Goal: Task Accomplishment & Management: Use online tool/utility

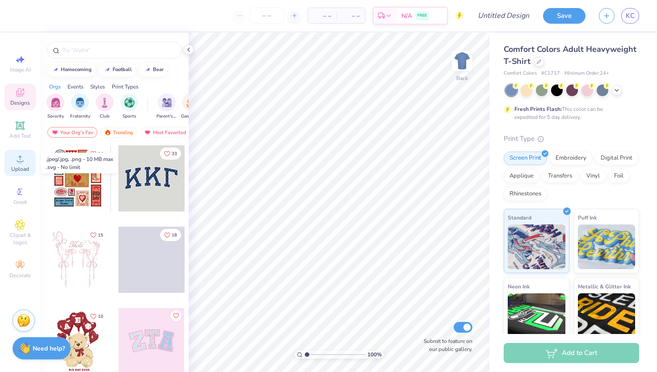
click at [20, 164] on div "Upload" at bounding box center [19, 163] width 31 height 26
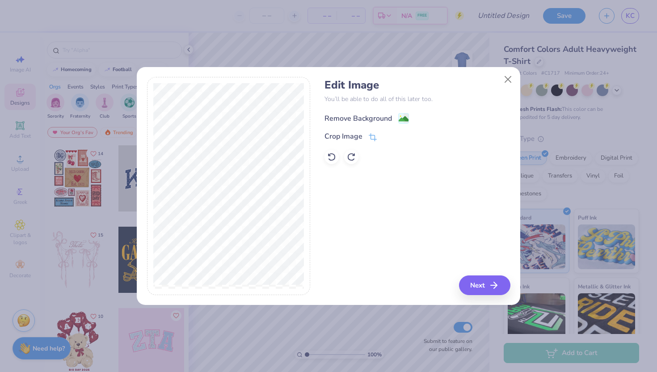
click at [377, 117] on div "Remove Background" at bounding box center [357, 118] width 67 height 11
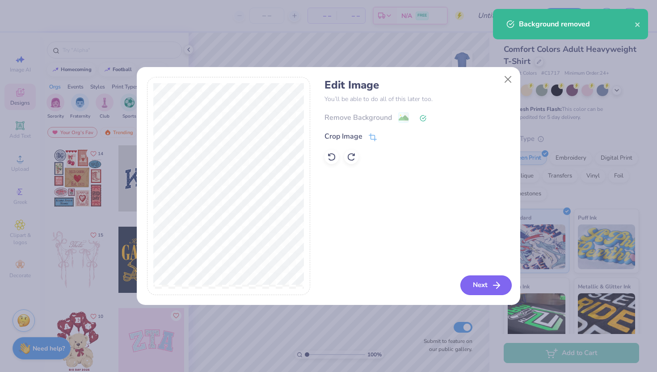
click at [491, 287] on icon "button" at bounding box center [496, 285] width 11 height 11
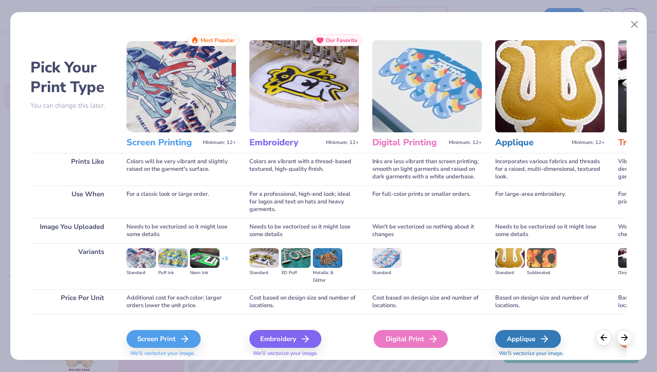
click at [410, 342] on div "Digital Print" at bounding box center [410, 339] width 74 height 18
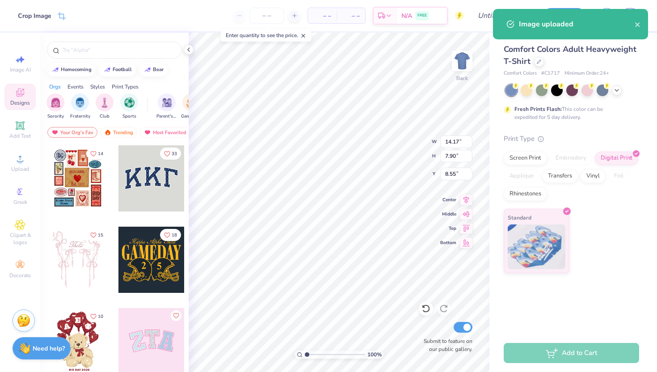
type input "8.19"
type input "4.57"
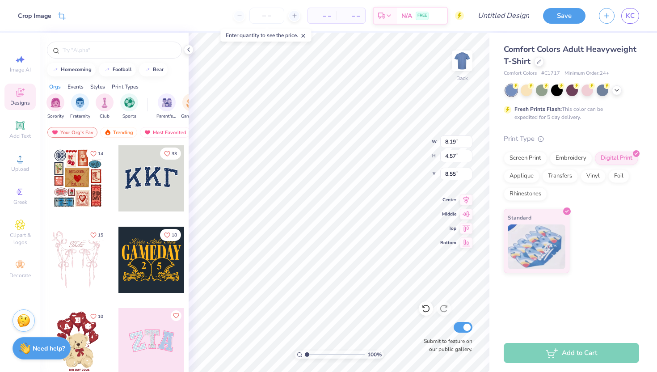
type input "3.58"
type input "8.24"
type input "4.59"
click at [462, 64] on img at bounding box center [462, 61] width 36 height 36
type input "11.12"
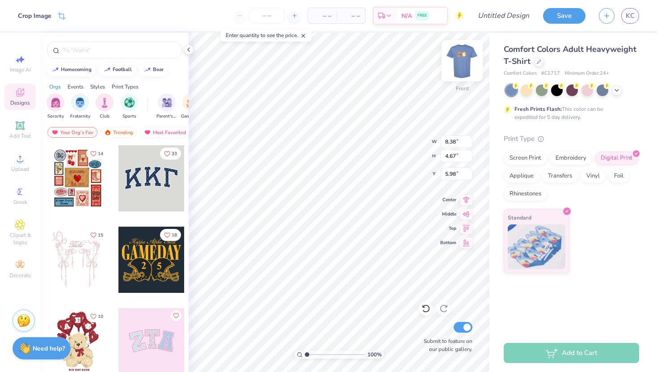
type input "6.20"
type input "3.46"
click at [526, 90] on div at bounding box center [526, 90] width 12 height 12
click at [614, 91] on icon at bounding box center [616, 89] width 7 height 7
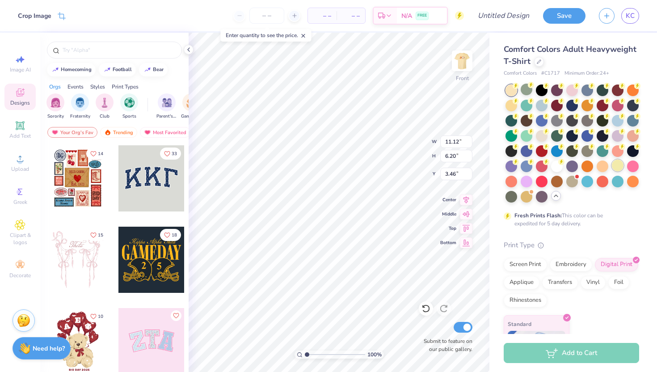
click at [618, 168] on div at bounding box center [617, 165] width 12 height 12
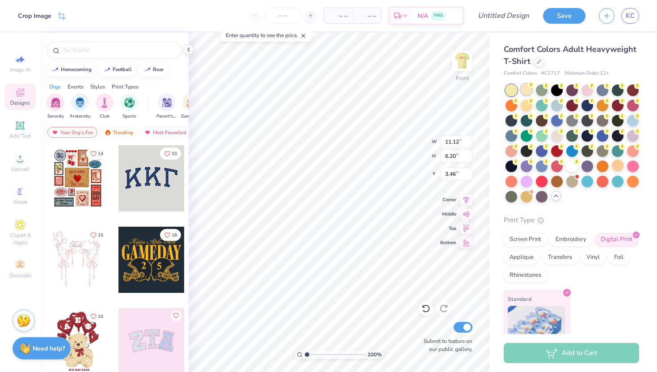
click at [524, 90] on div at bounding box center [526, 90] width 12 height 12
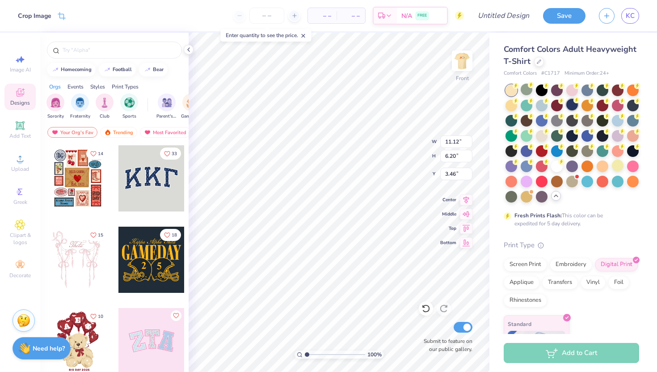
click at [569, 106] on div at bounding box center [572, 105] width 12 height 12
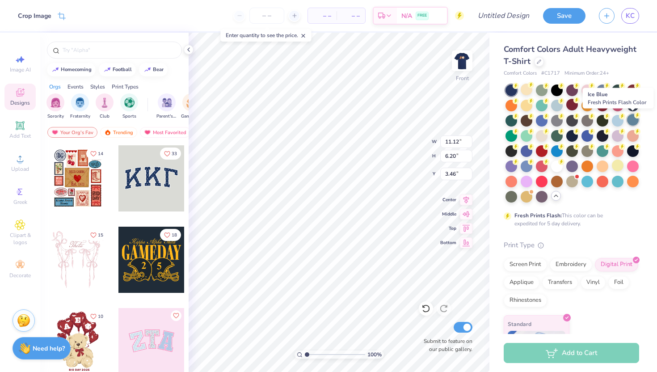
click at [632, 121] on div at bounding box center [633, 120] width 12 height 12
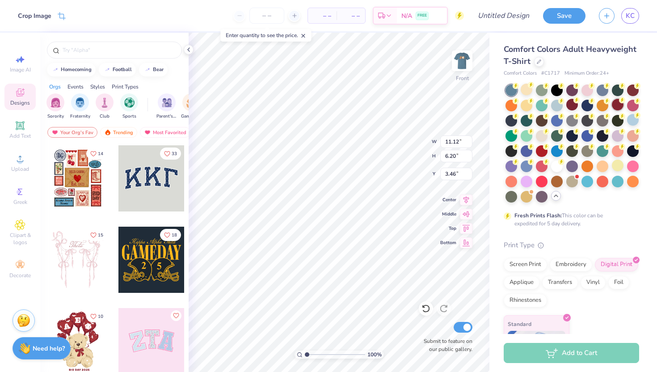
click at [619, 107] on div at bounding box center [617, 105] width 12 height 12
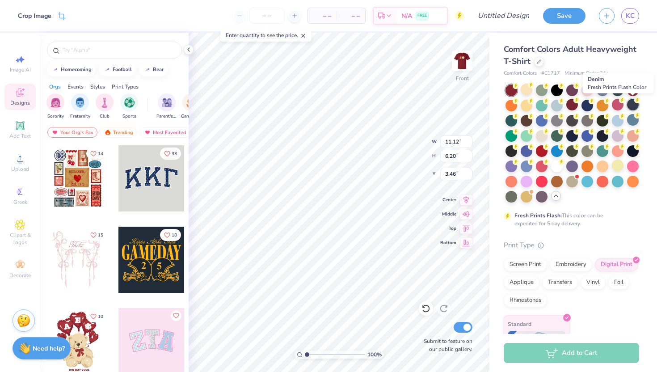
click at [632, 107] on div at bounding box center [633, 105] width 12 height 12
click at [613, 89] on div at bounding box center [617, 90] width 12 height 12
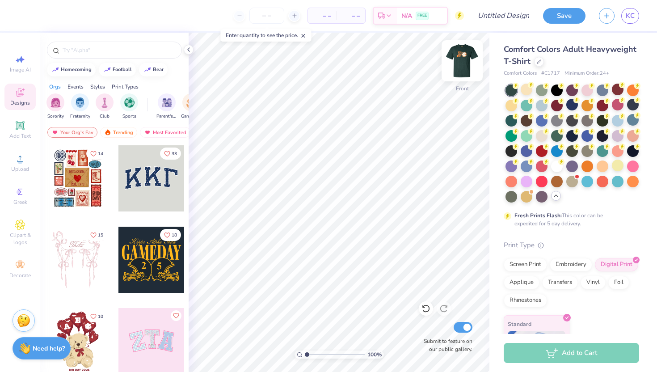
click at [463, 61] on img at bounding box center [462, 61] width 36 height 36
type input "4.48"
type input "2.50"
drag, startPoint x: 306, startPoint y: 352, endPoint x: 314, endPoint y: 352, distance: 7.6
click at [314, 352] on input "range" at bounding box center [335, 354] width 60 height 8
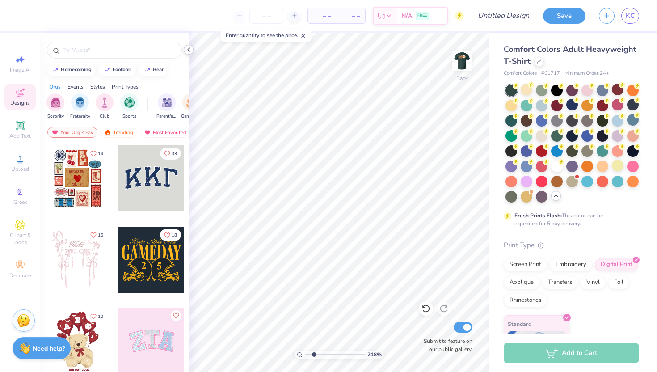
click at [189, 49] on icon at bounding box center [188, 49] width 7 height 7
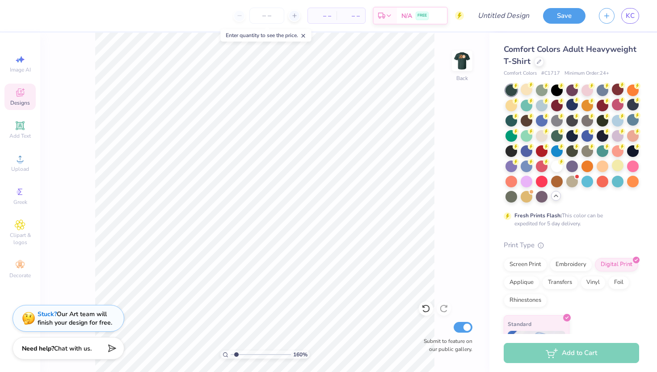
type input "1.6"
click at [236, 353] on input "range" at bounding box center [260, 354] width 60 height 8
type input "2.98"
type input "1.66"
type input "3.31"
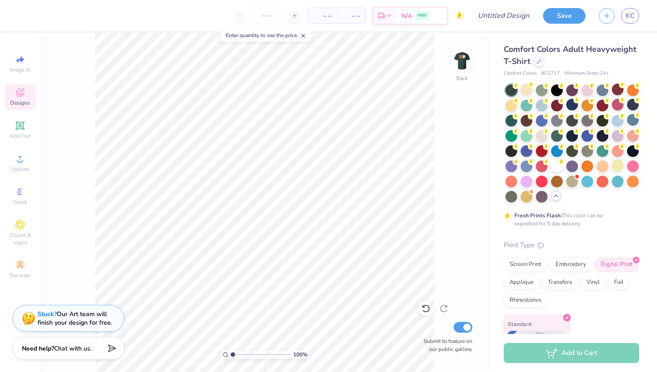
type input "1"
click at [230, 353] on input "range" at bounding box center [260, 354] width 60 height 8
click at [460, 59] on img at bounding box center [462, 61] width 36 height 36
click at [563, 19] on button "Save" at bounding box center [564, 15] width 42 height 16
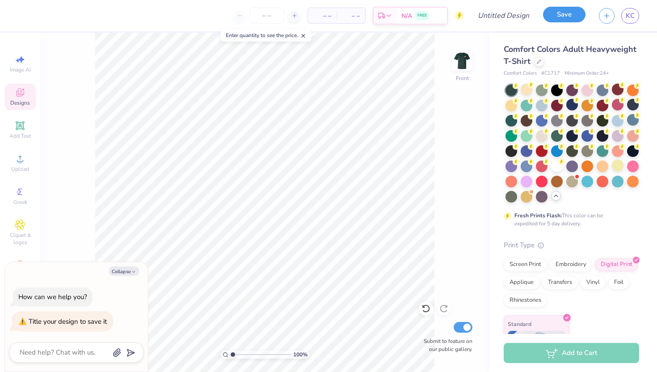
click at [566, 13] on button "Save" at bounding box center [564, 15] width 42 height 16
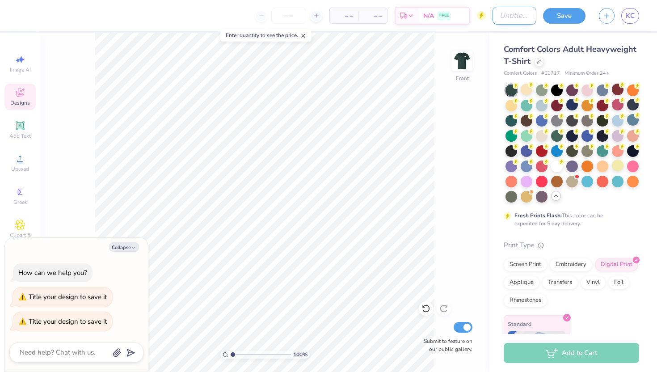
type textarea "x"
click at [520, 13] on input "Design Title" at bounding box center [514, 16] width 44 height 18
type input "T"
type textarea "x"
type input "TP"
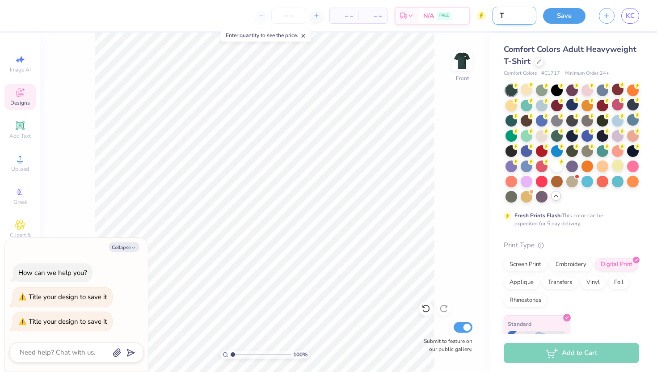
type textarea "x"
type input "TPH"
type textarea "x"
type input "TPH"
type textarea "x"
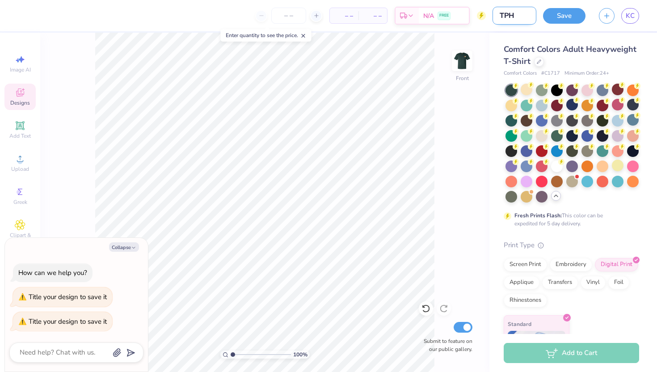
type input "TPH S"
type textarea "x"
type input "TPH Sh"
type textarea "x"
type input "TPH Shi"
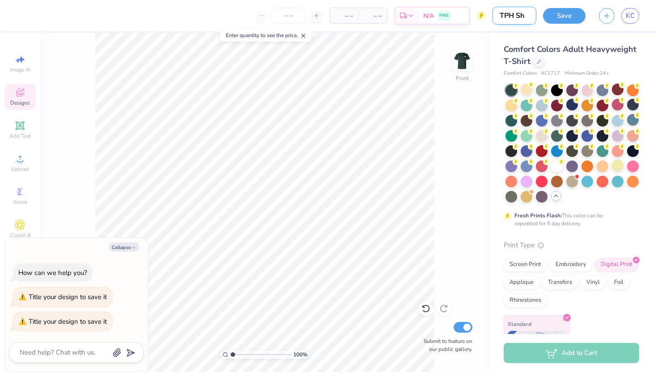
type textarea "x"
type input "TPH Shir"
type textarea "x"
type input "TPH Shirt"
type textarea "x"
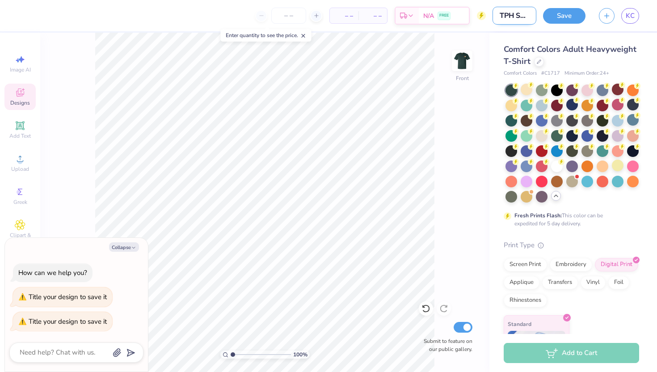
scroll to position [0, 3]
type input "TPH Shirt"
click at [564, 17] on button "Save" at bounding box center [564, 15] width 42 height 16
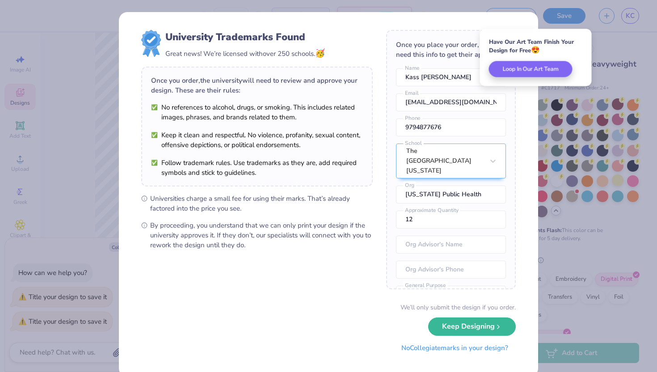
click at [434, 348] on button "No Collegiate marks in your design?" at bounding box center [454, 348] width 122 height 18
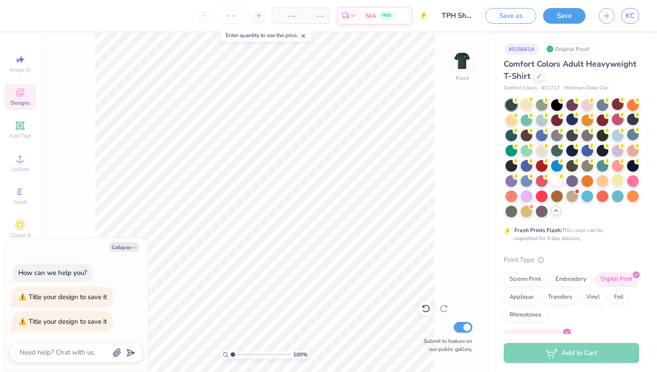
type textarea "x"
